Goal: Task Accomplishment & Management: Use online tool/utility

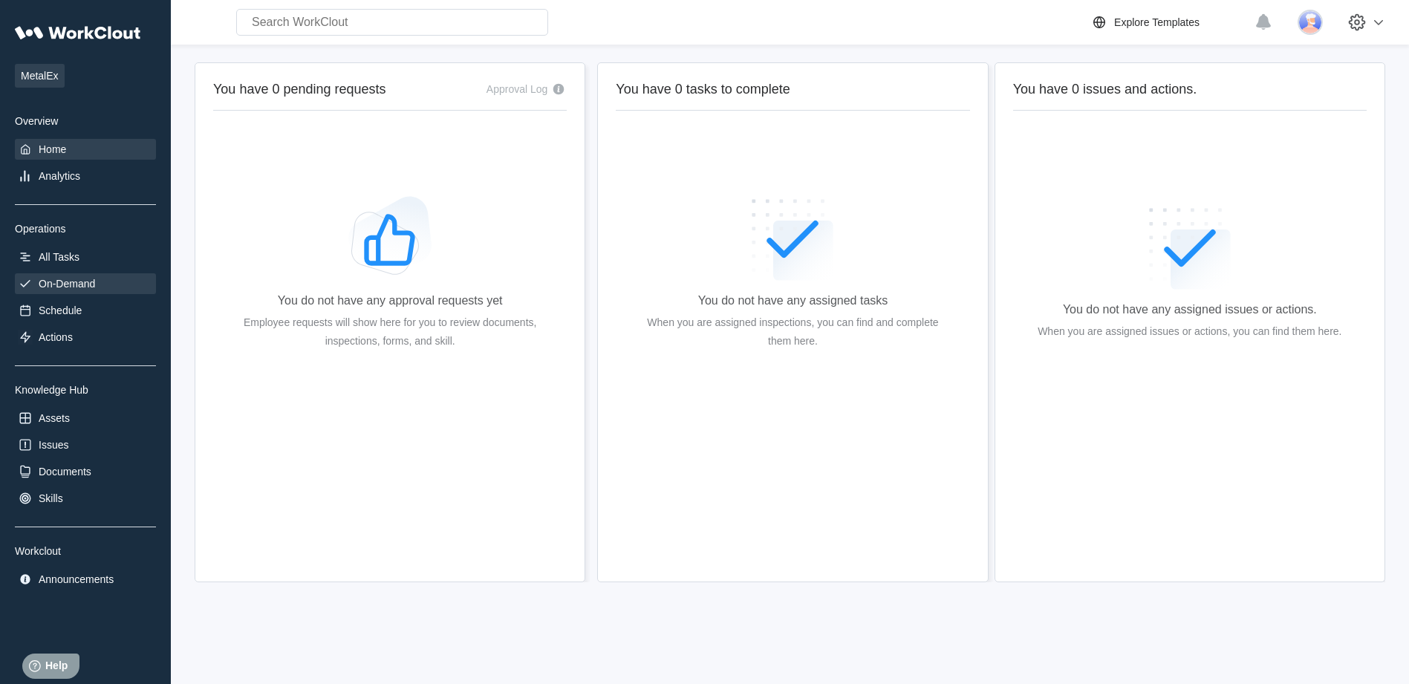
click at [78, 282] on div "On-Demand" at bounding box center [67, 284] width 56 height 12
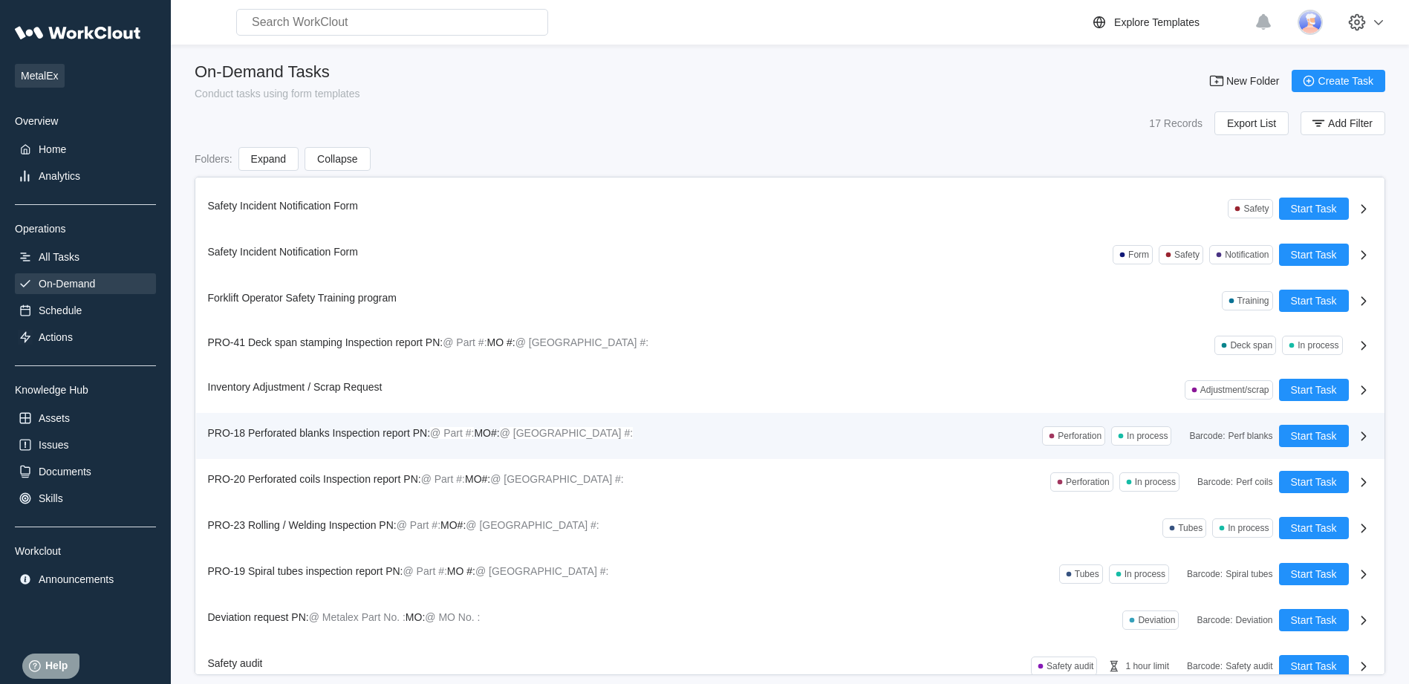
scroll to position [284, 0]
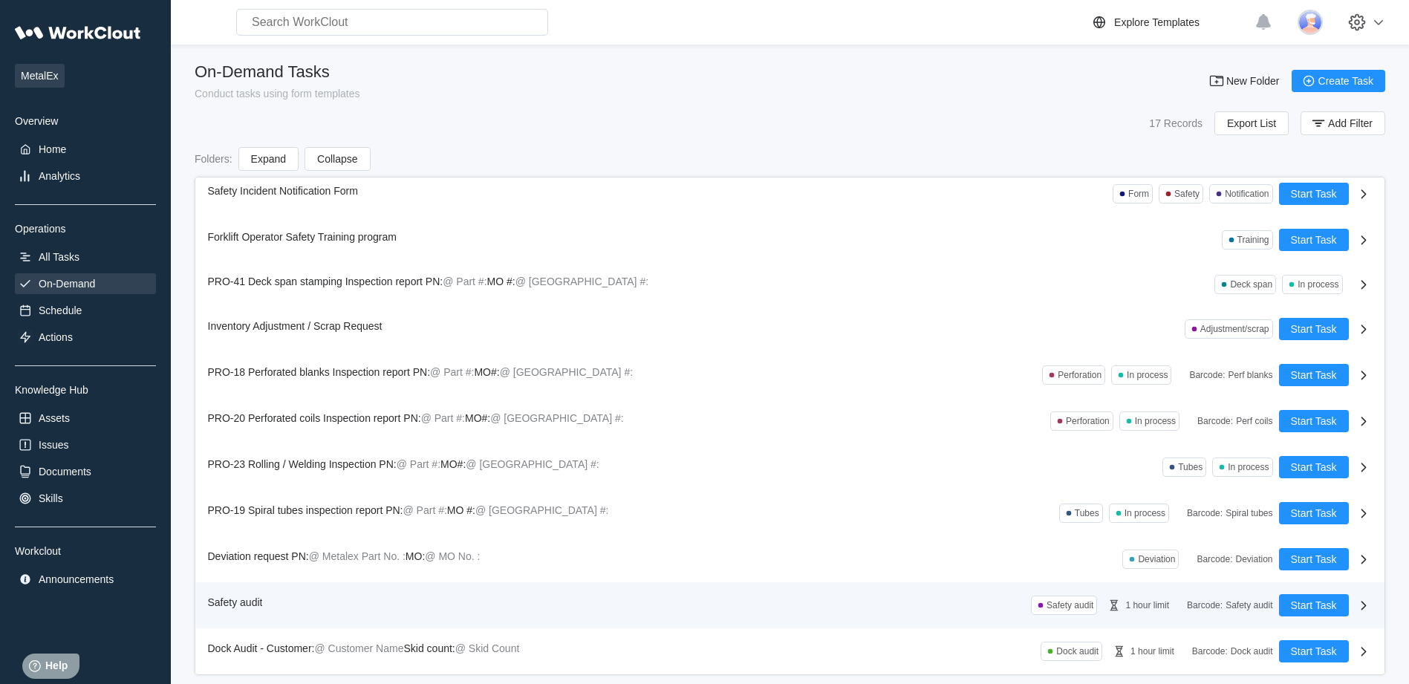
click at [248, 597] on span "Safety audit" at bounding box center [235, 603] width 55 height 12
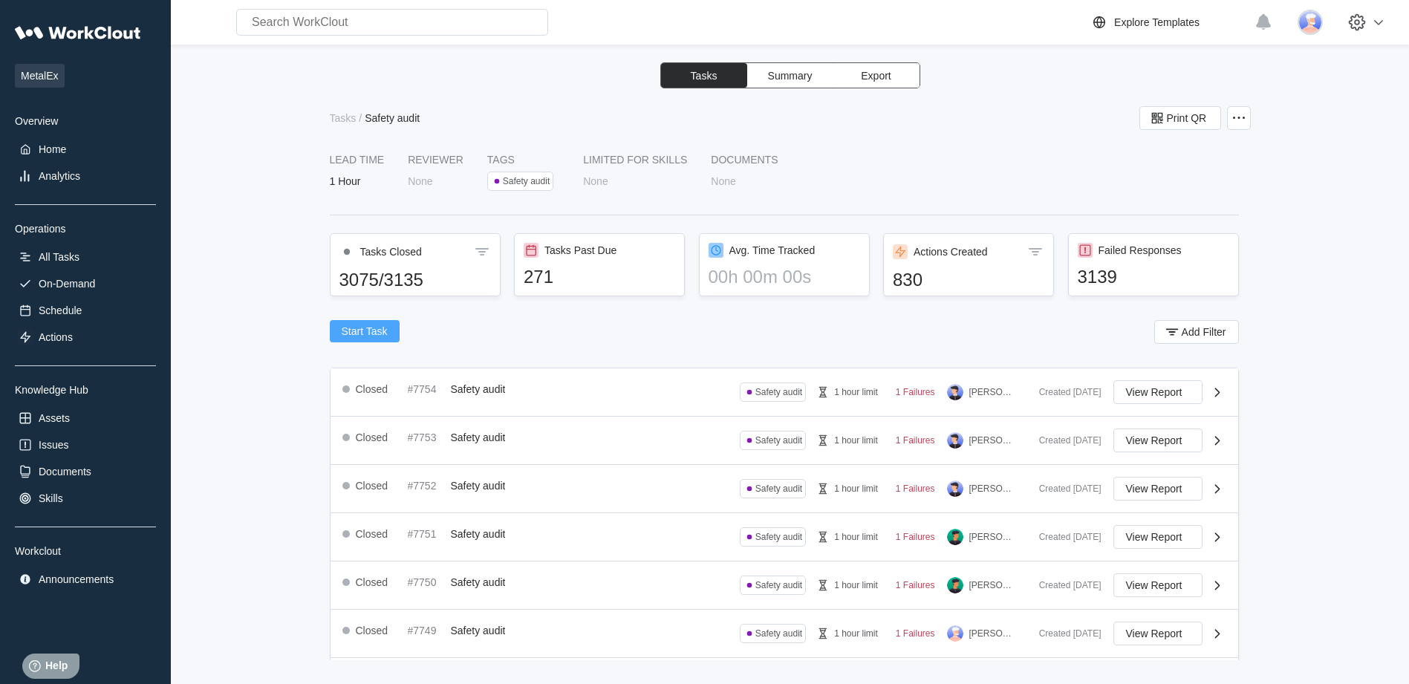
click at [365, 326] on span "Start Task" at bounding box center [365, 331] width 46 height 10
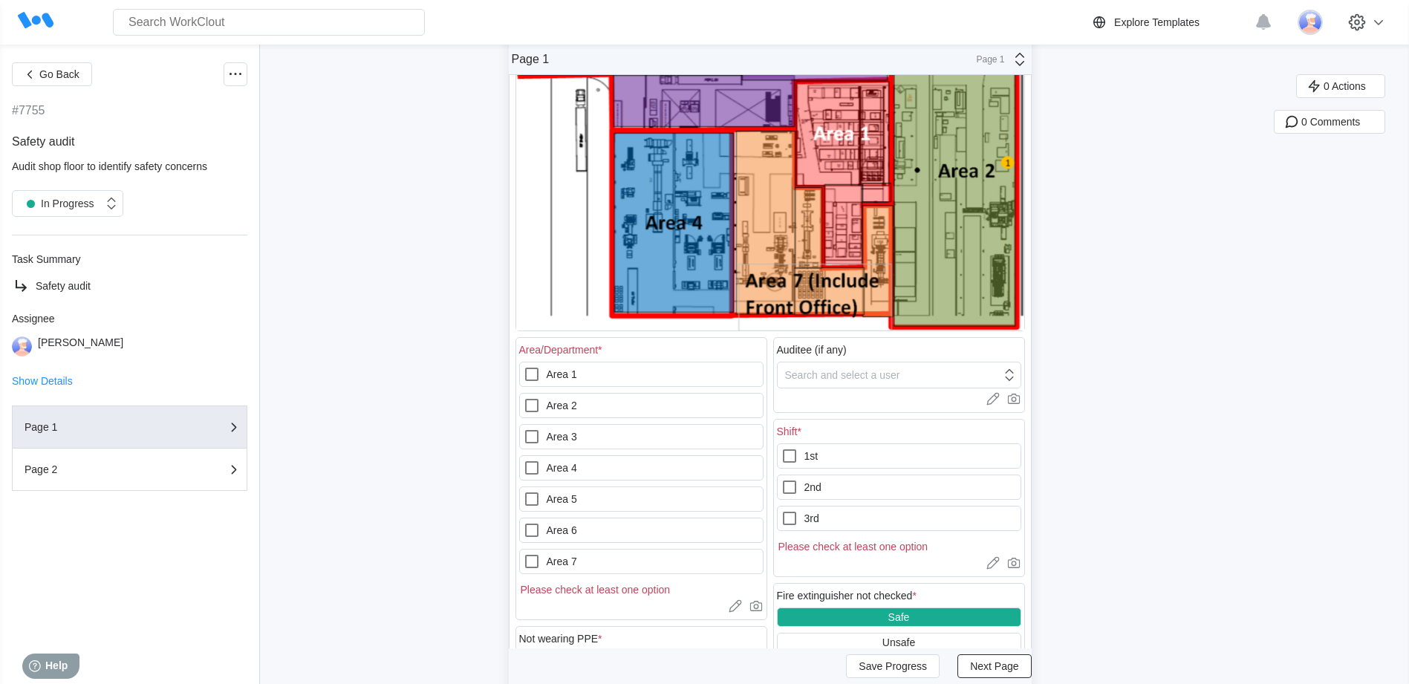
scroll to position [371, 0]
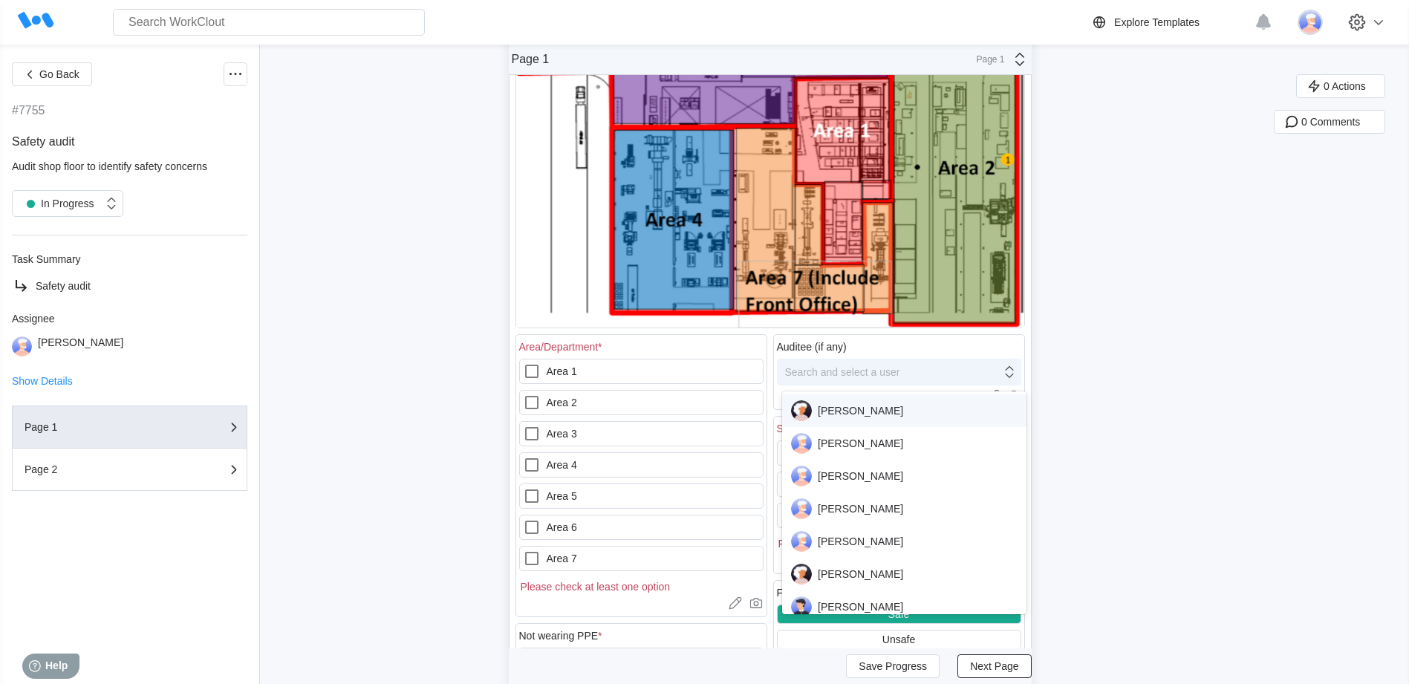
click at [897, 368] on div "Search and select a user" at bounding box center [842, 372] width 115 height 12
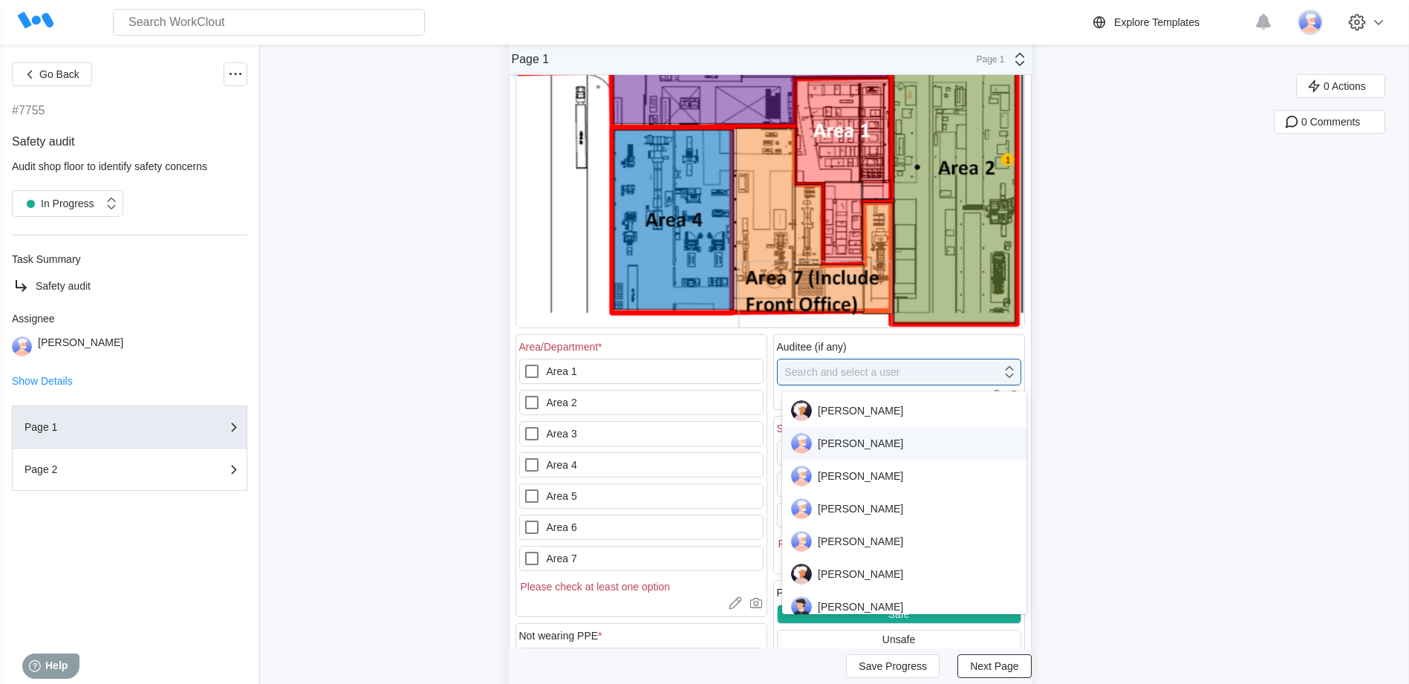
click at [848, 441] on div "[PERSON_NAME]" at bounding box center [904, 443] width 227 height 21
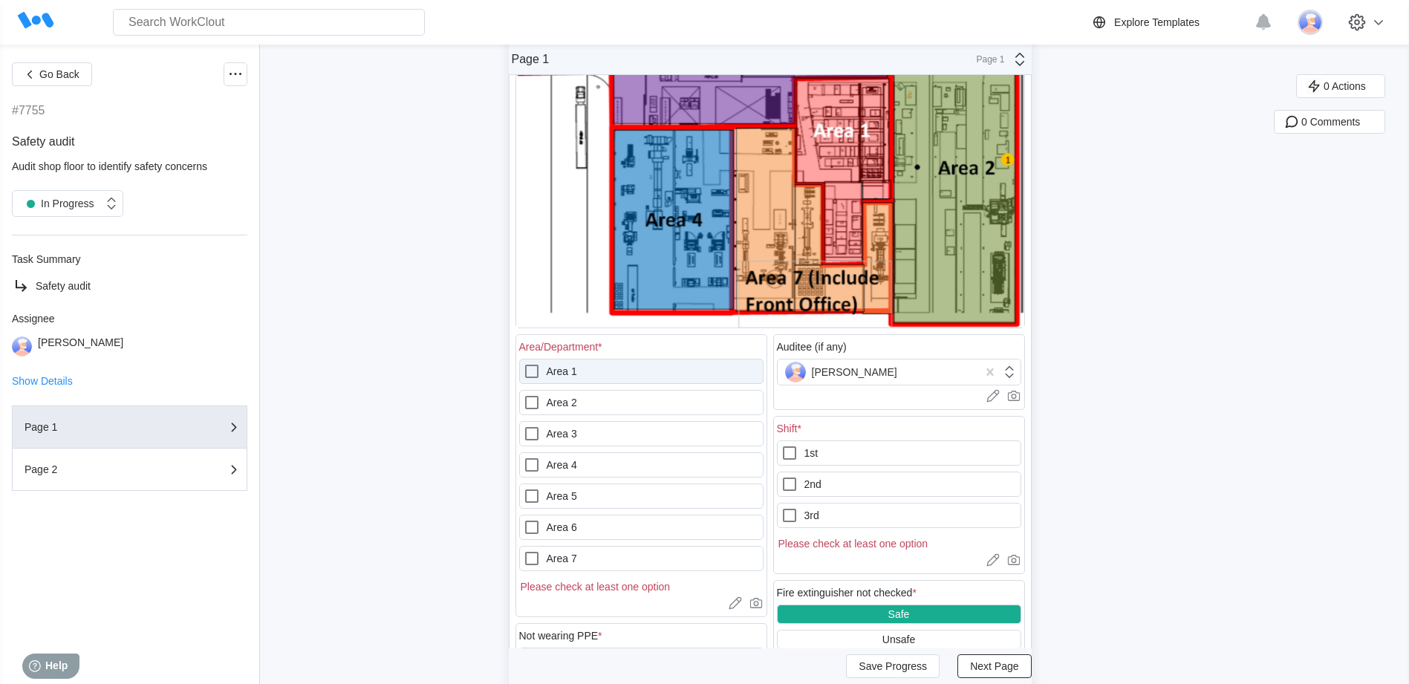
click at [538, 366] on icon at bounding box center [531, 371] width 13 height 13
click at [524, 363] on 1 "Area 1" at bounding box center [523, 363] width 1 height 1
checkbox 1 "true"
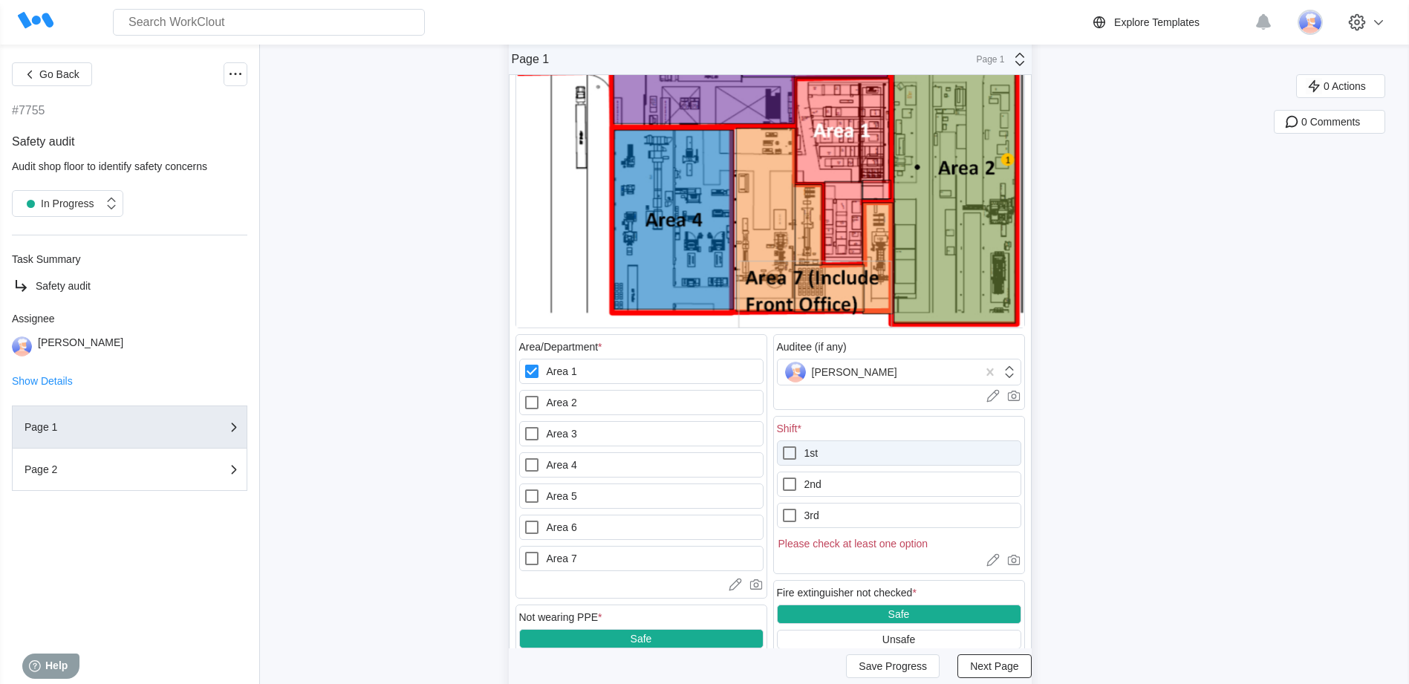
click at [794, 449] on icon at bounding box center [790, 453] width 18 height 18
click at [782, 445] on input "1st" at bounding box center [781, 444] width 1 height 1
checkbox input "true"
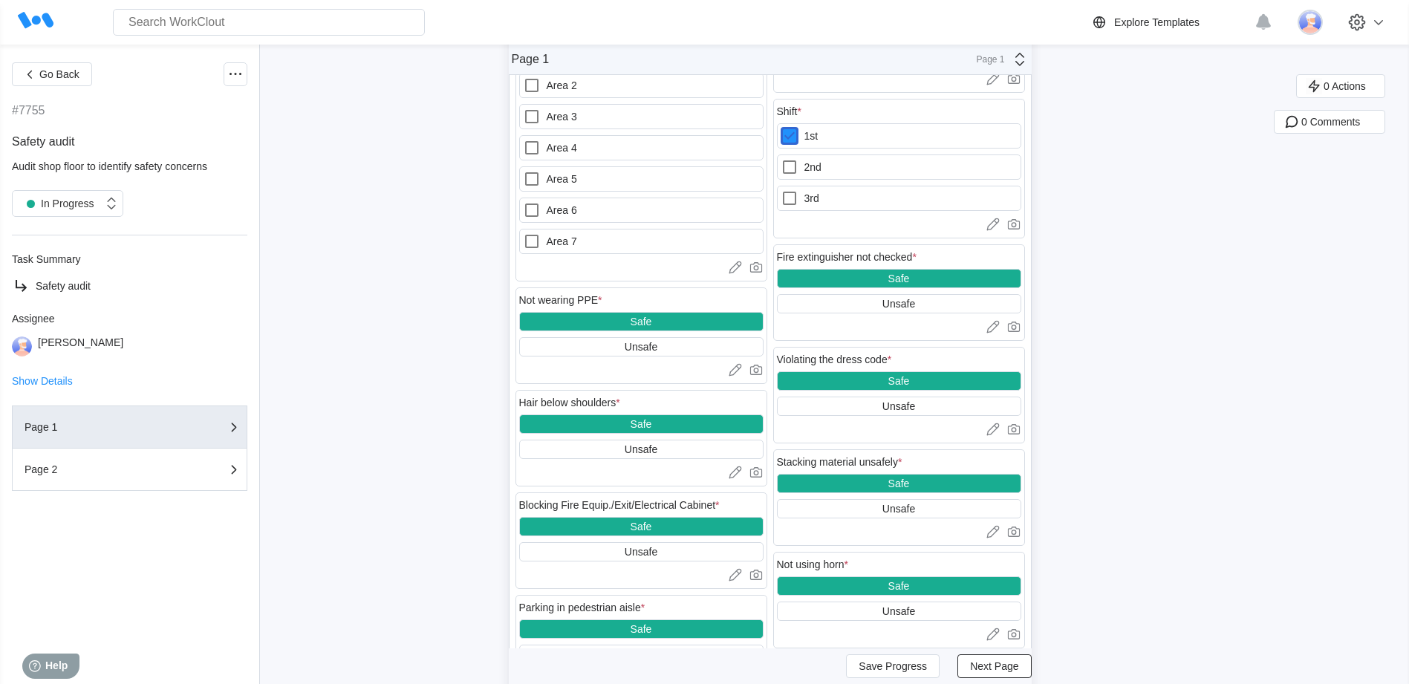
scroll to position [743, 0]
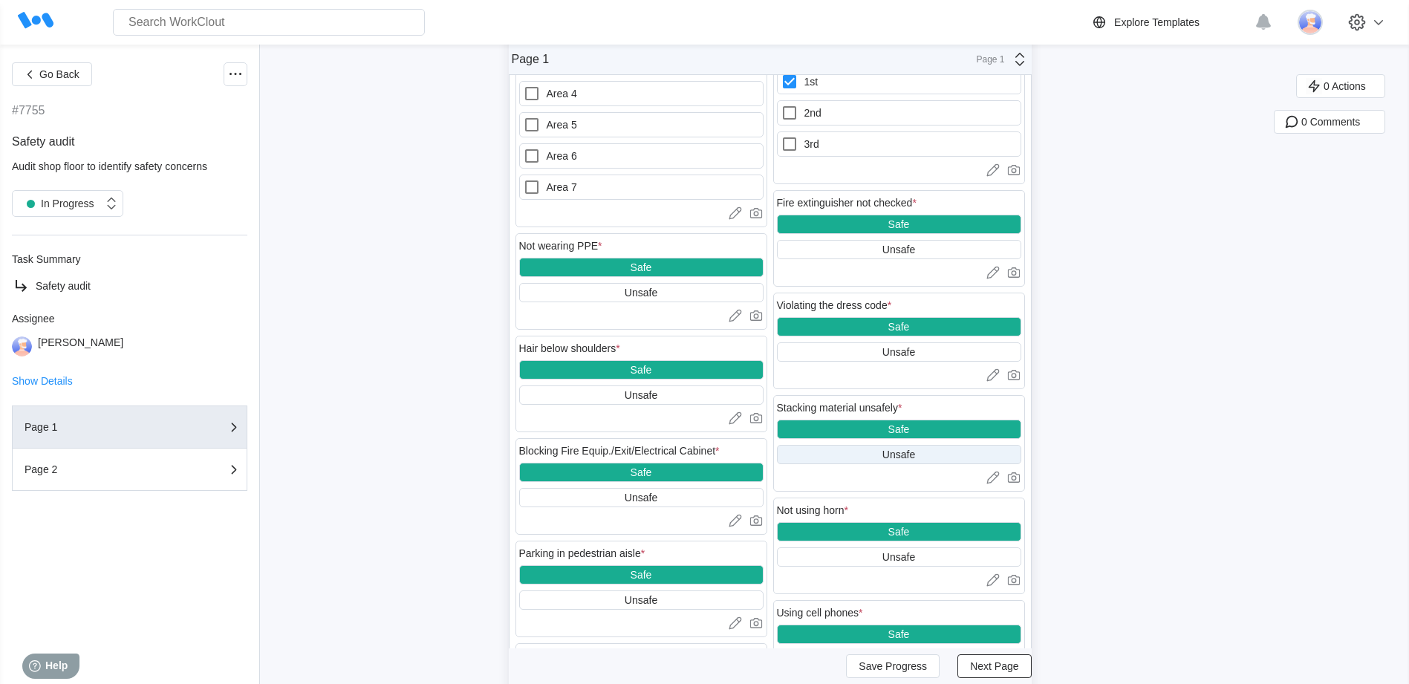
click at [905, 452] on div "Unsafe" at bounding box center [899, 455] width 33 height 12
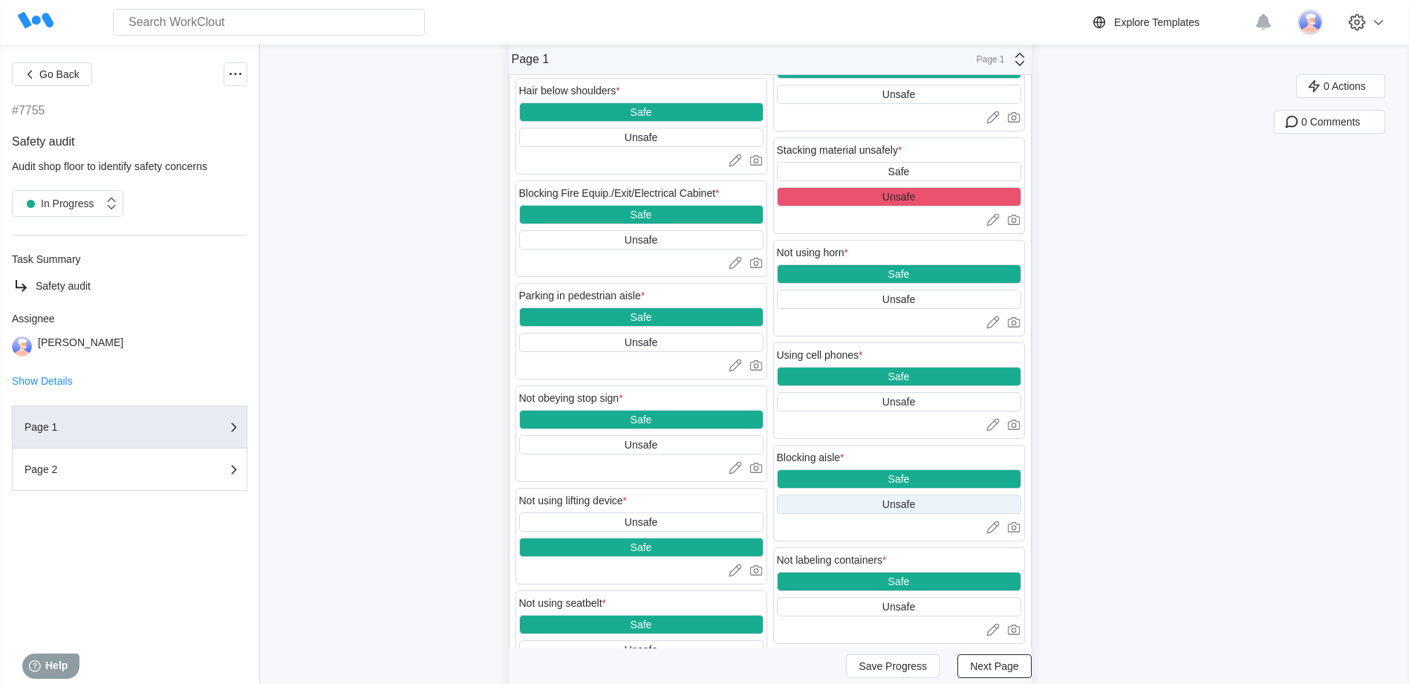
scroll to position [1040, 0]
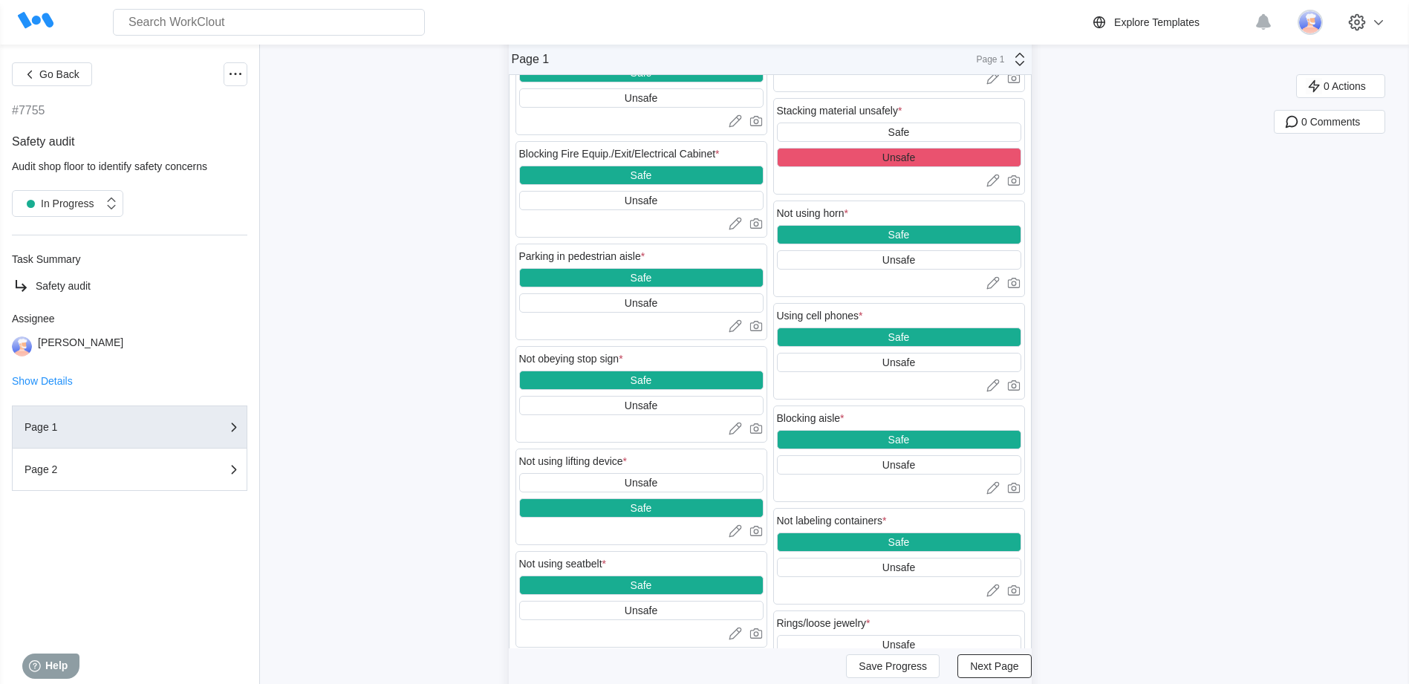
click at [998, 665] on span "Next Page" at bounding box center [994, 666] width 48 height 10
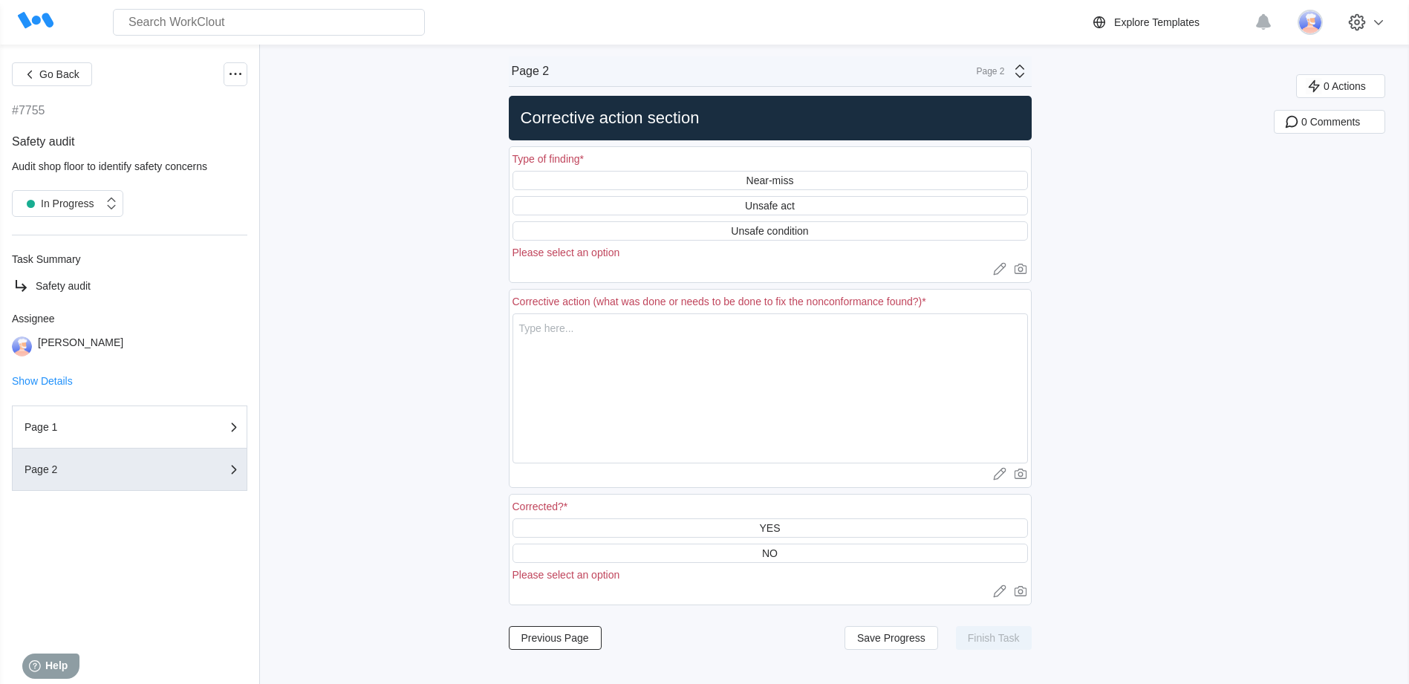
scroll to position [0, 0]
click at [762, 231] on div "Unsafe condition" at bounding box center [769, 231] width 77 height 12
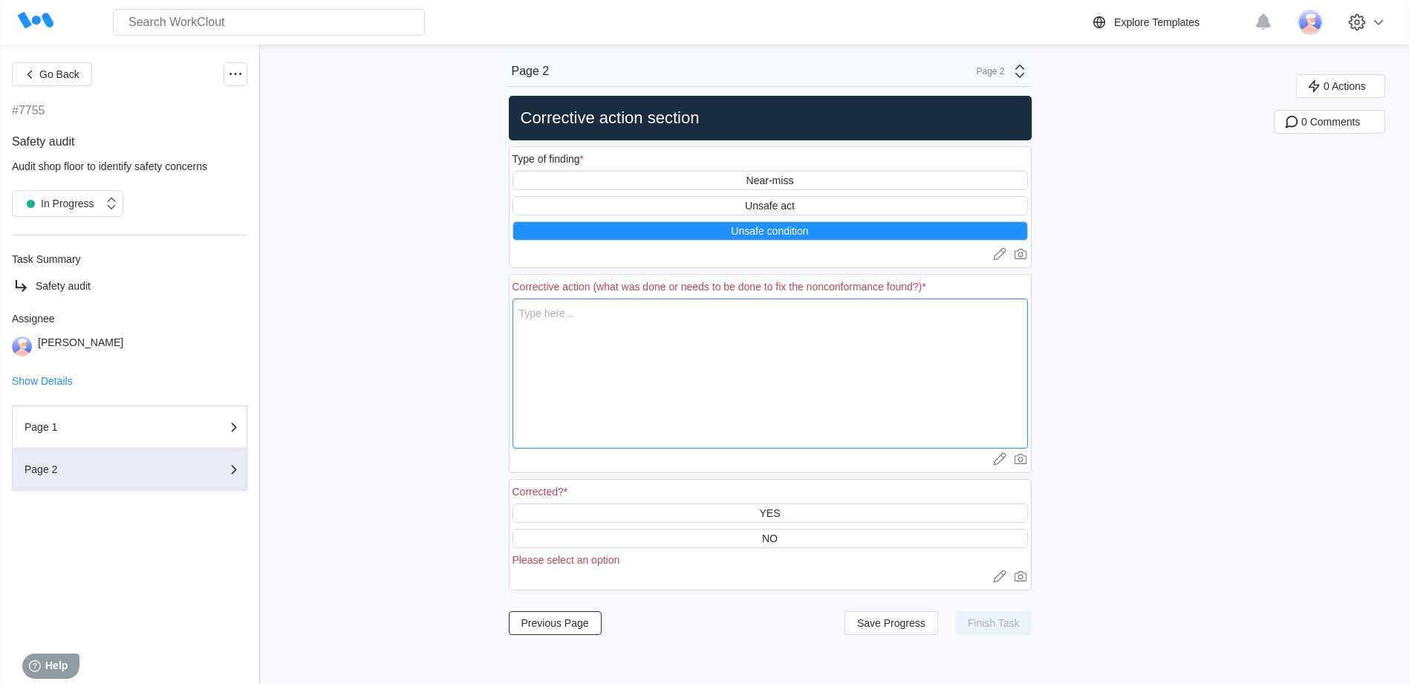
click at [540, 316] on textarea at bounding box center [771, 374] width 516 height 150
type textarea "C"
type textarea "x"
type textarea "Co"
type textarea "x"
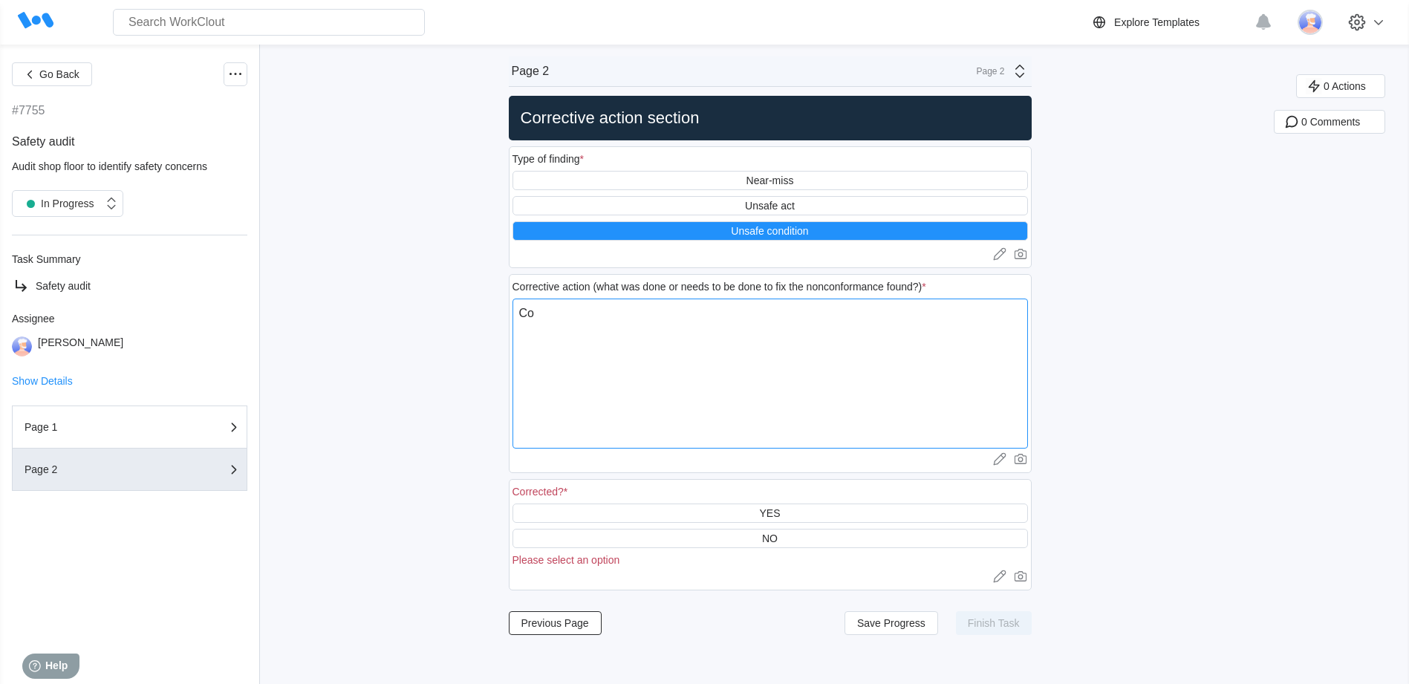
type textarea "Coi"
type textarea "x"
type textarea "Coil"
type textarea "x"
type textarea "Coils"
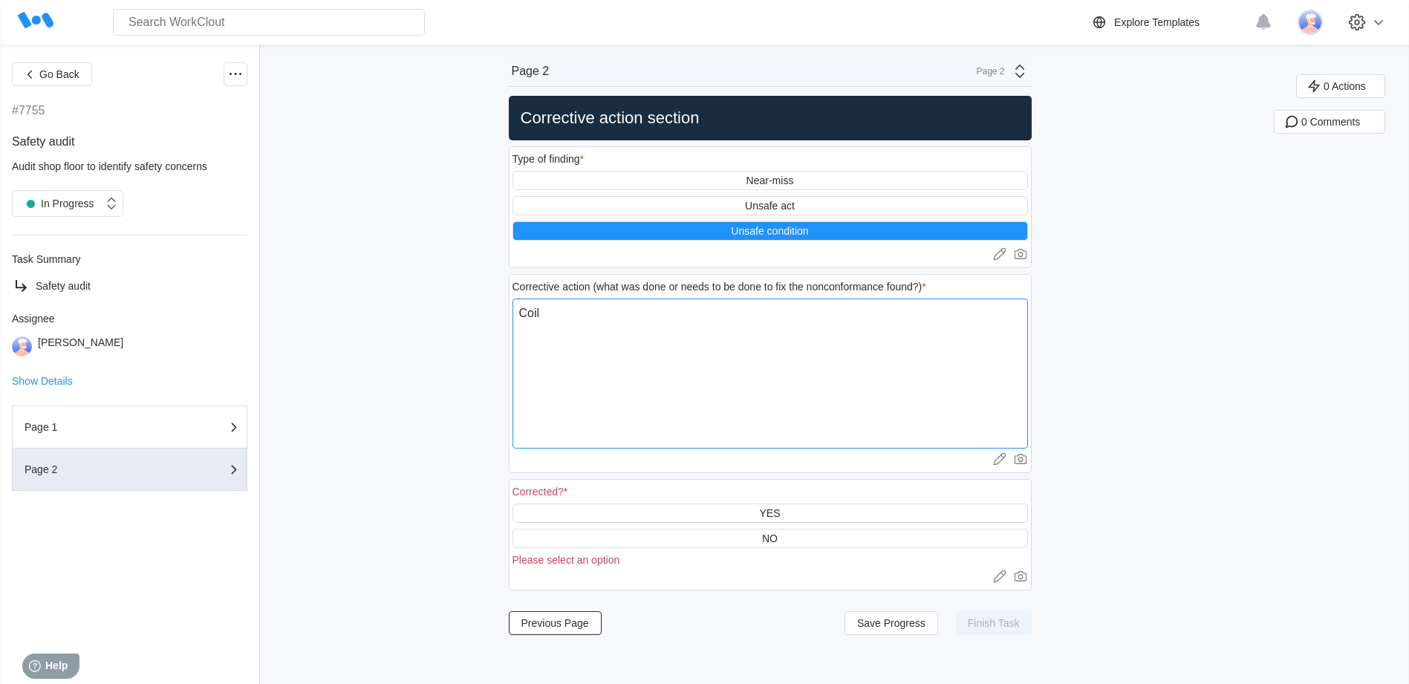
type textarea "x"
type textarea "Coils"
type textarea "x"
type textarea "Coils w"
type textarea "x"
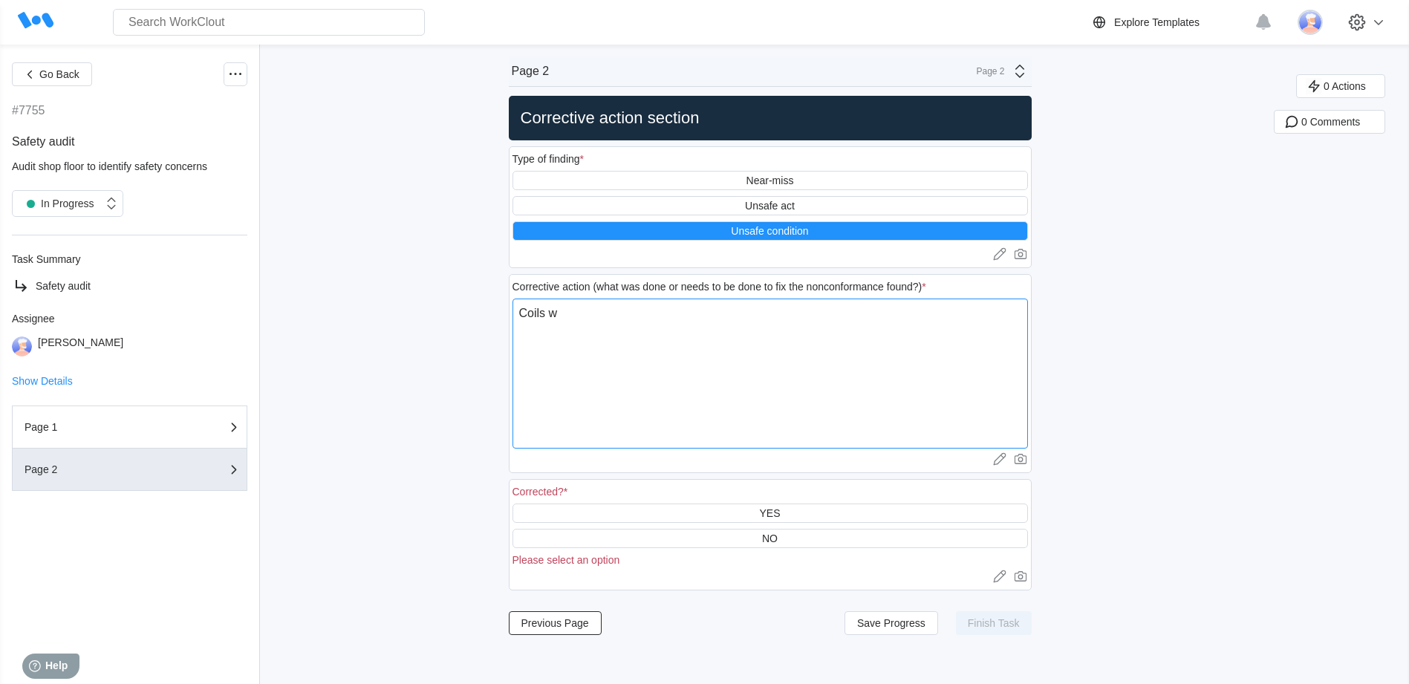
type textarea "Coils wa"
type textarea "x"
type textarea "Coils was"
type textarea "x"
type textarea "Coils was"
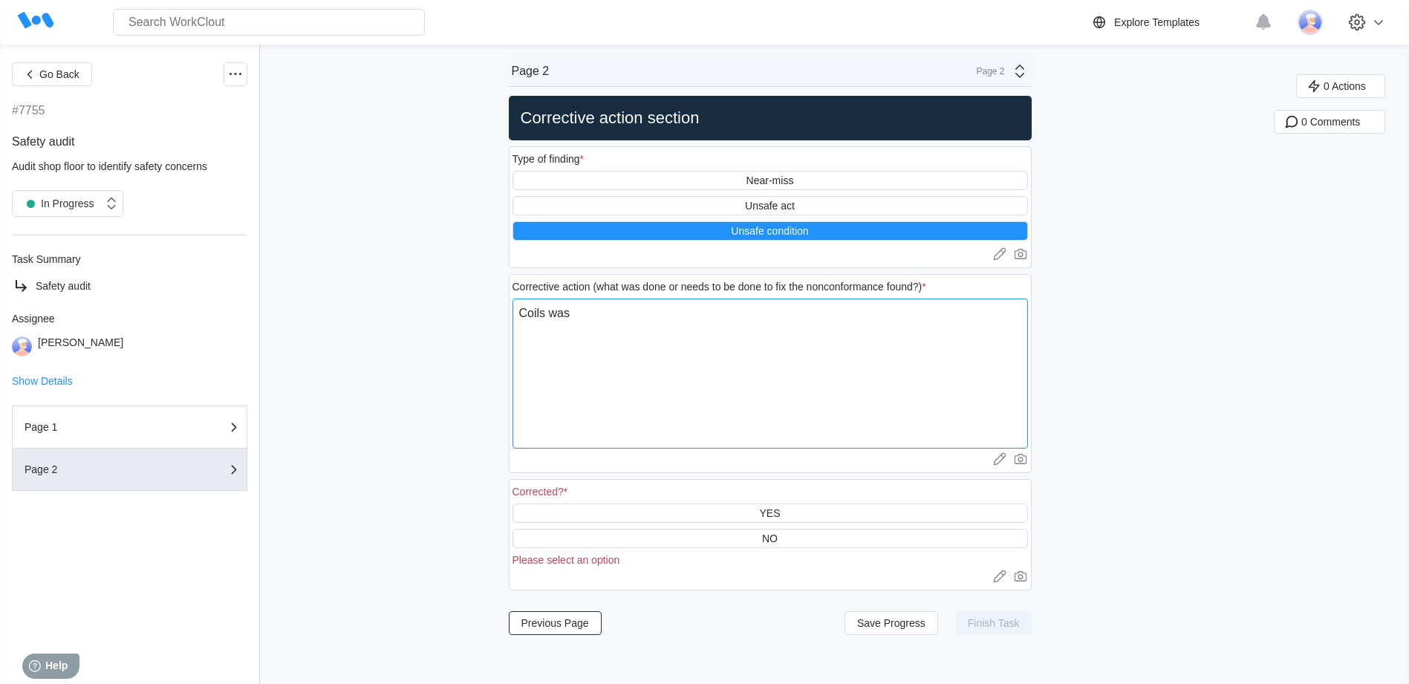
type textarea "x"
type textarea "Coils was p"
type textarea "x"
type textarea "Coils was pl"
type textarea "x"
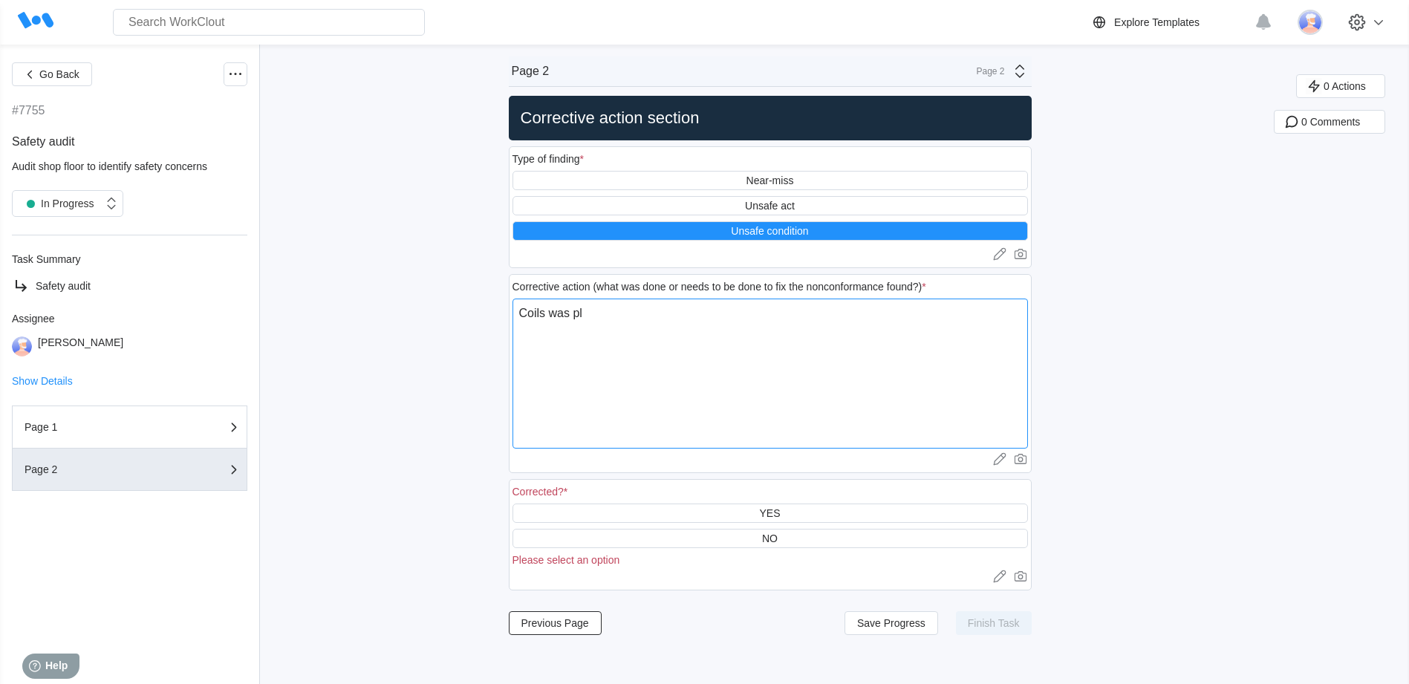
type textarea "Coils was pla"
type textarea "x"
type textarea "Coils was plac"
type textarea "x"
type textarea "Coils was place"
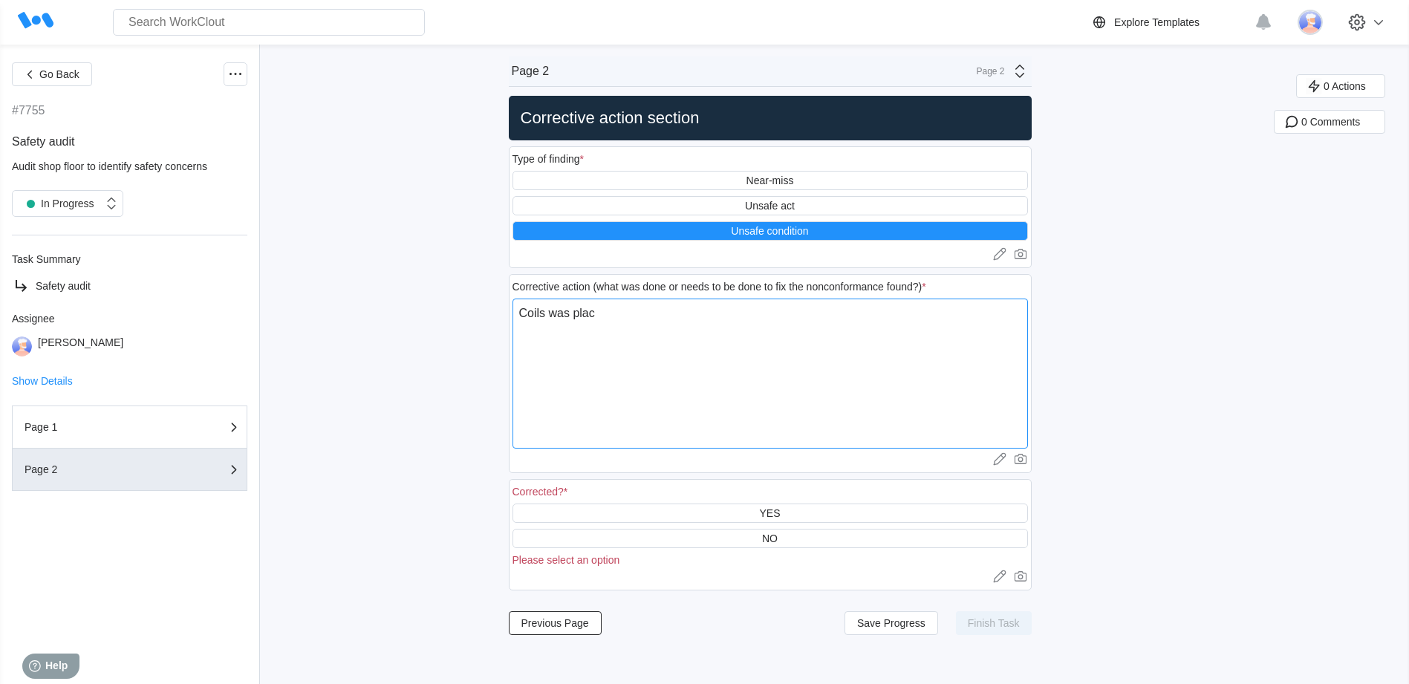
type textarea "x"
type textarea "Coils was placed"
type textarea "x"
type textarea "Coils was placed"
type textarea "x"
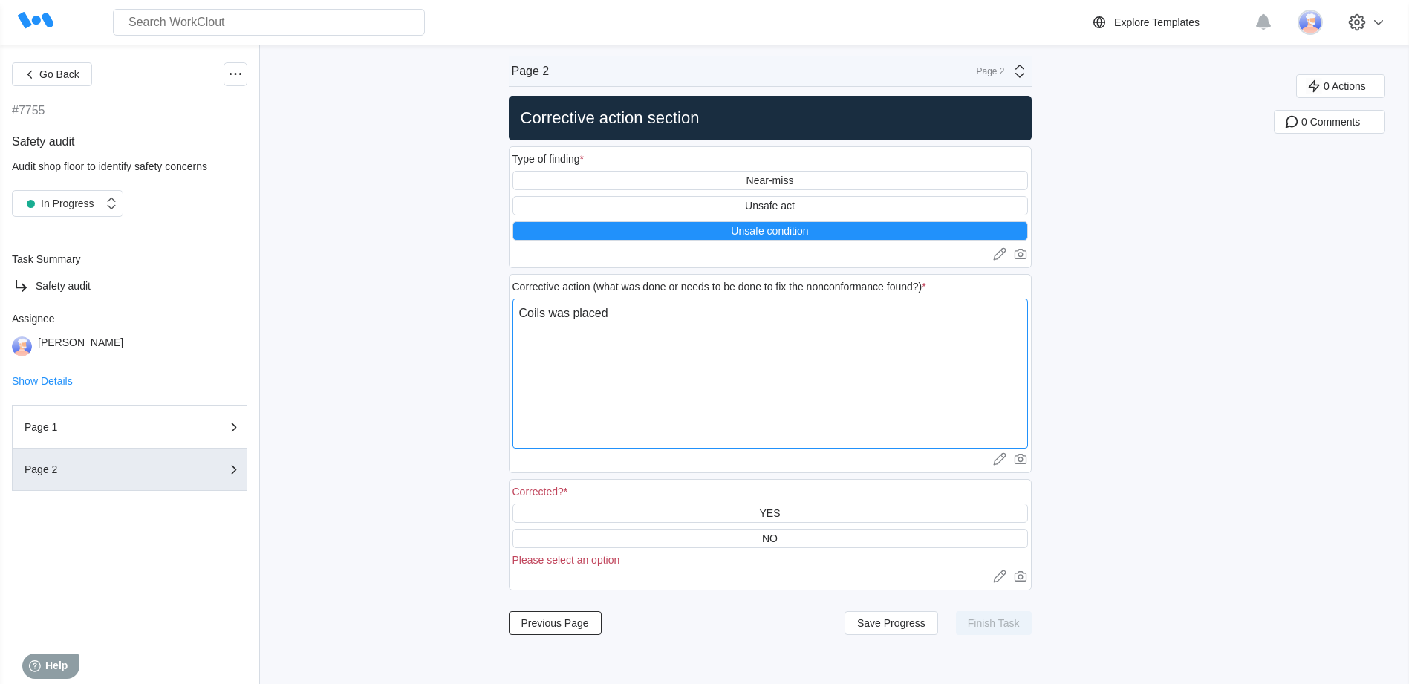
type textarea "Coils was placed i"
type textarea "x"
type textarea "Coils was placed in"
type textarea "x"
type textarea "Coils was placed in"
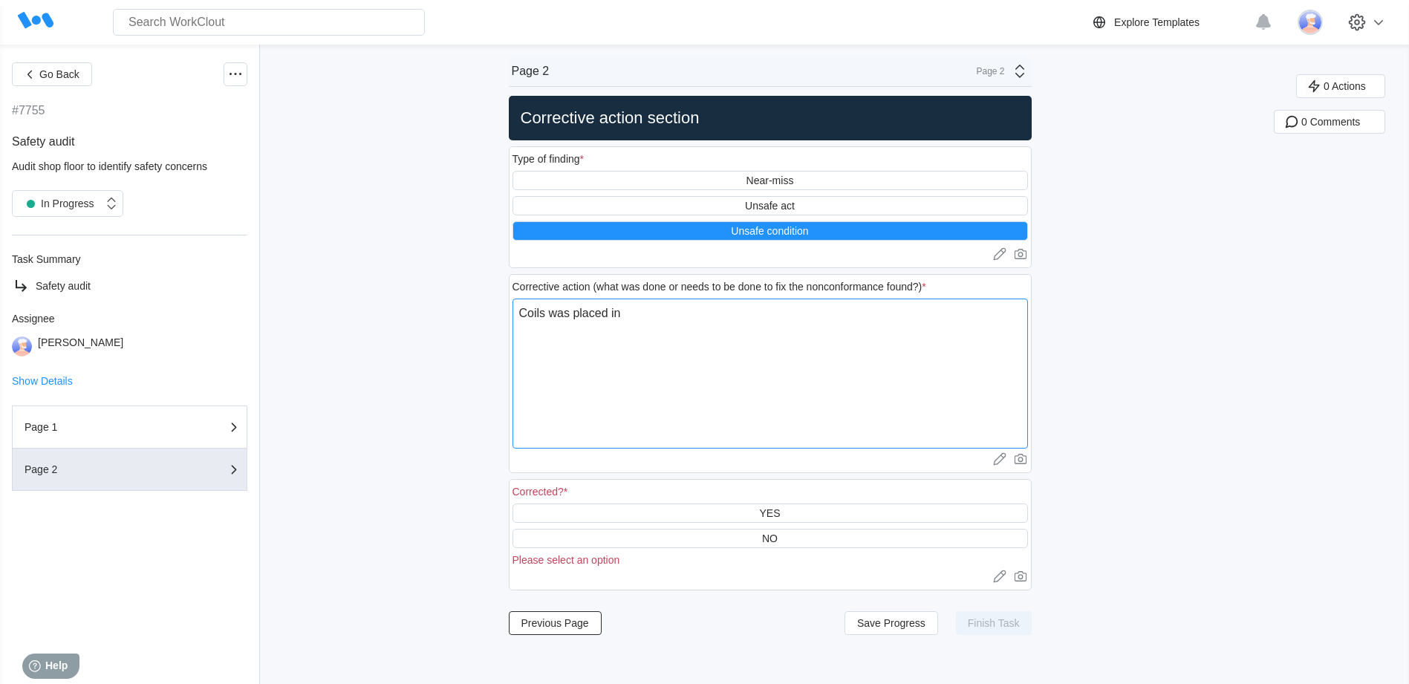
type textarea "x"
type textarea "Coils was placed in w"
type textarea "x"
type textarea "Coils was placed in wa"
type textarea "x"
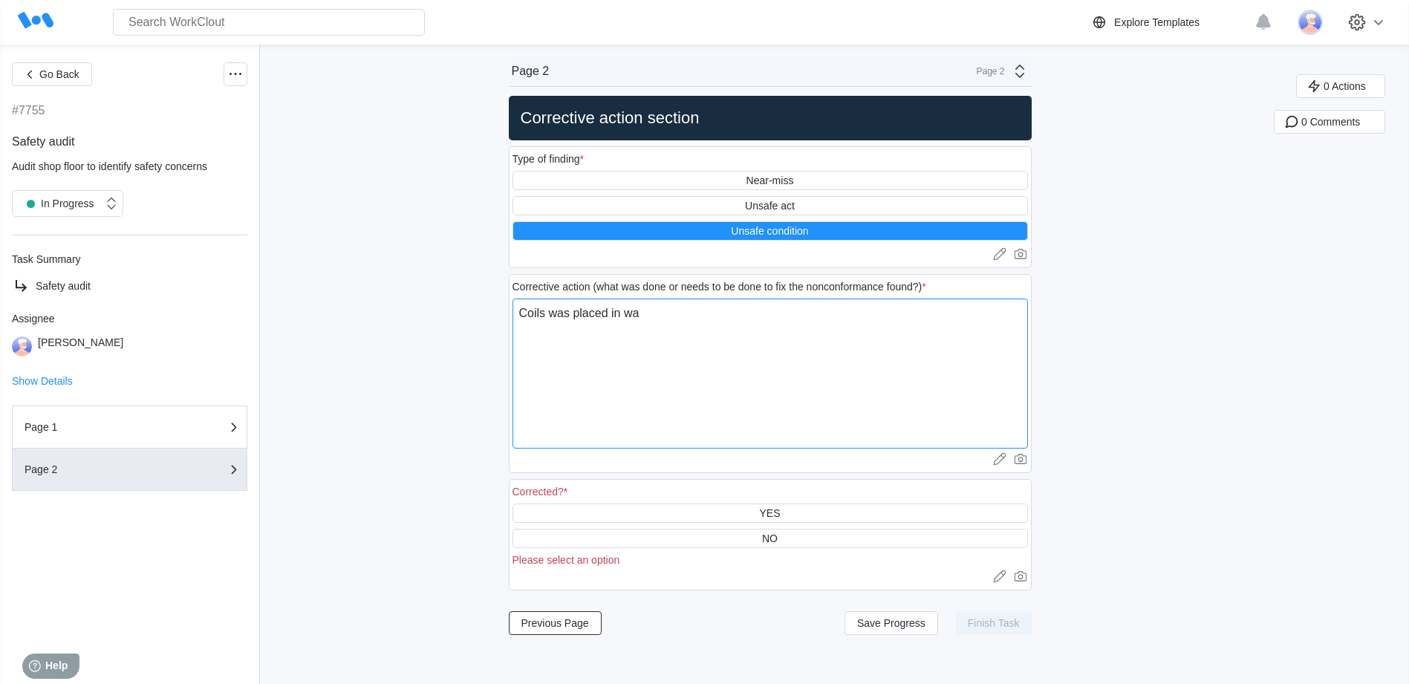
type textarea "Coils was placed in wat"
type textarea "x"
type textarea "Coils was placed in wate"
type textarea "x"
type textarea "Coils was placed in water"
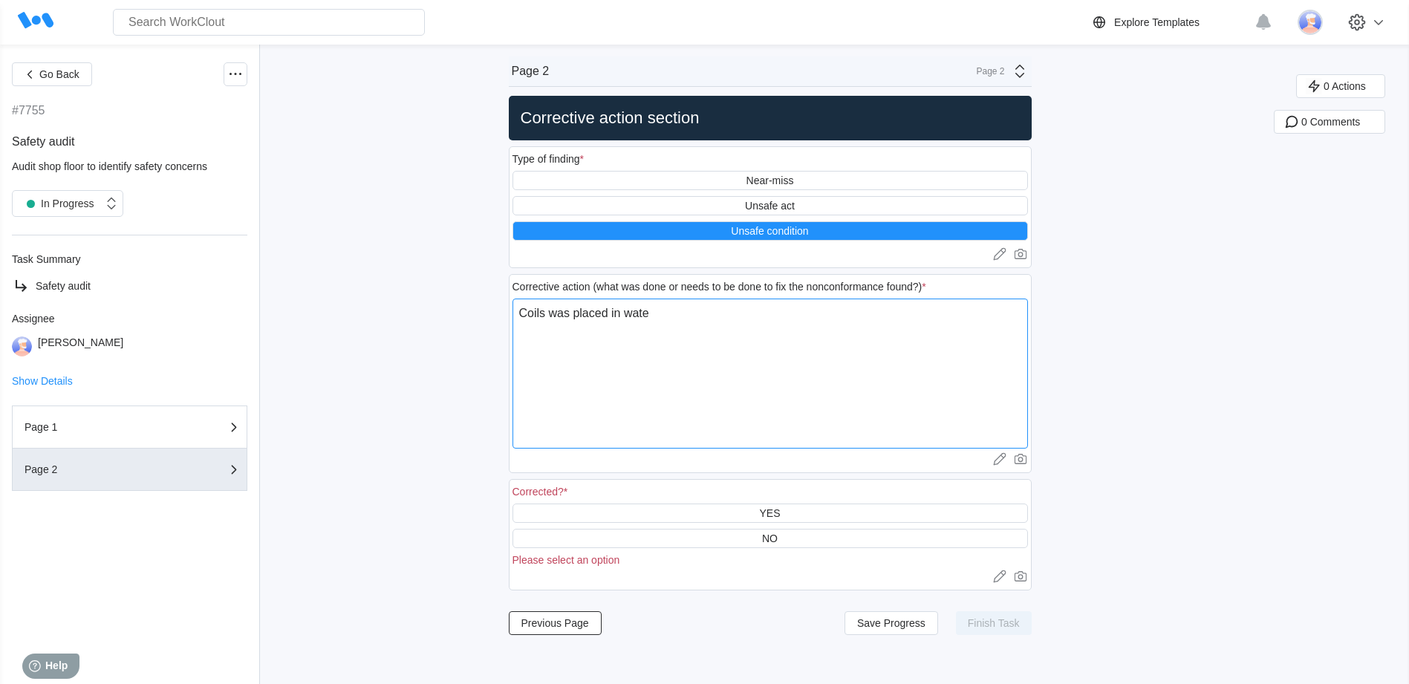
type textarea "x"
type textarea "Coils was placed in water"
click at [767, 512] on div "YES" at bounding box center [769, 513] width 21 height 12
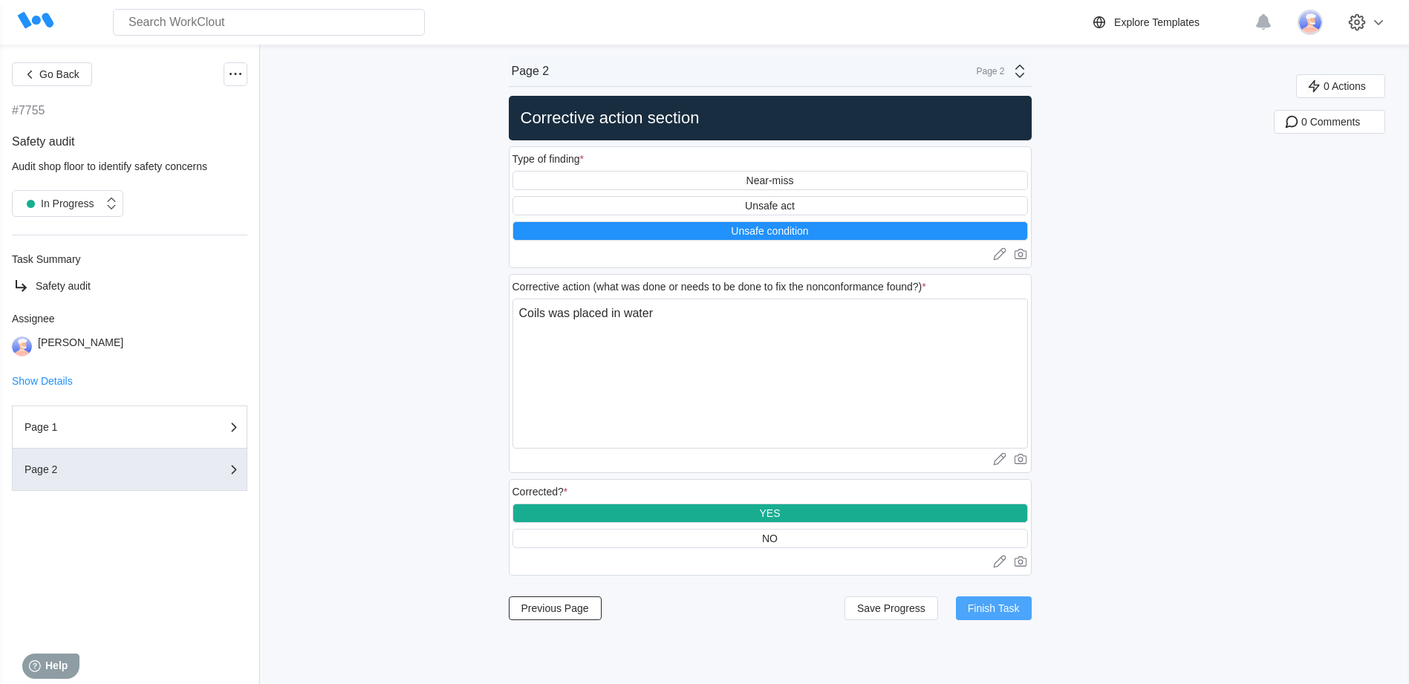
click at [998, 607] on span "Finish Task" at bounding box center [994, 608] width 52 height 10
